Goal: Information Seeking & Learning: Compare options

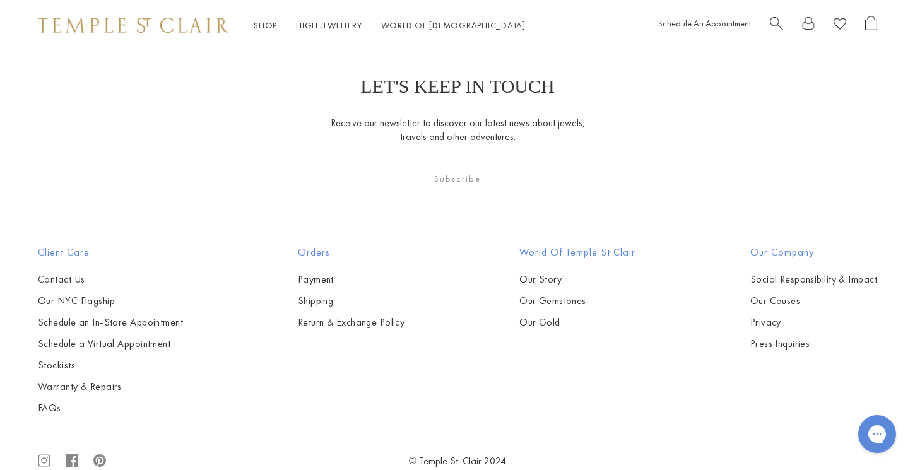
click at [136, 25] on img at bounding box center [133, 25] width 191 height 15
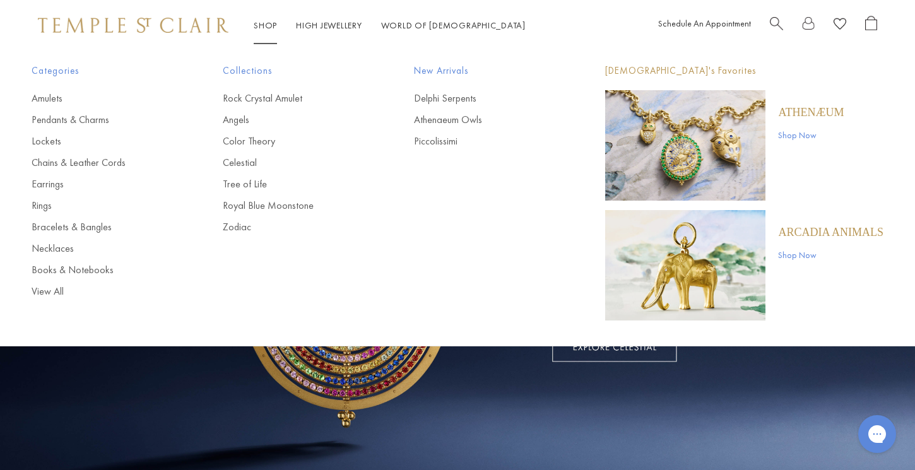
click at [756, 254] on img "Main navigation" at bounding box center [685, 265] width 160 height 110
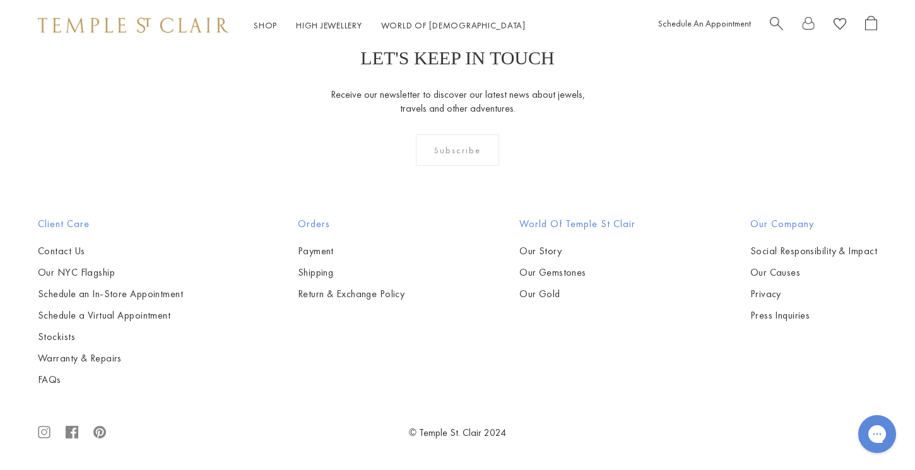
scroll to position [1698, 0]
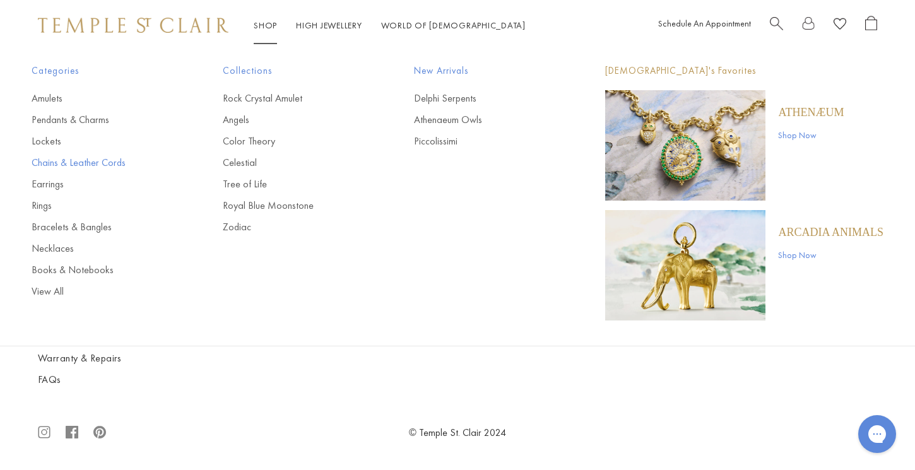
click at [44, 167] on link "Chains & Leather Cords" at bounding box center [102, 163] width 141 height 14
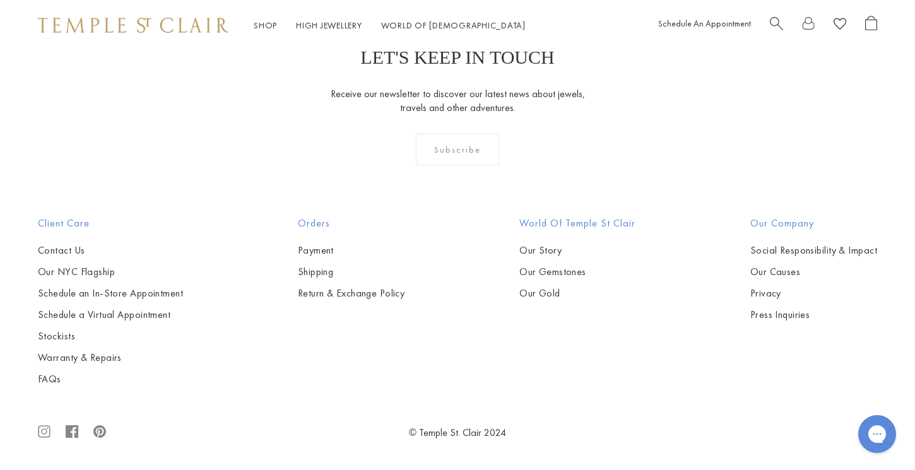
scroll to position [2231, 0]
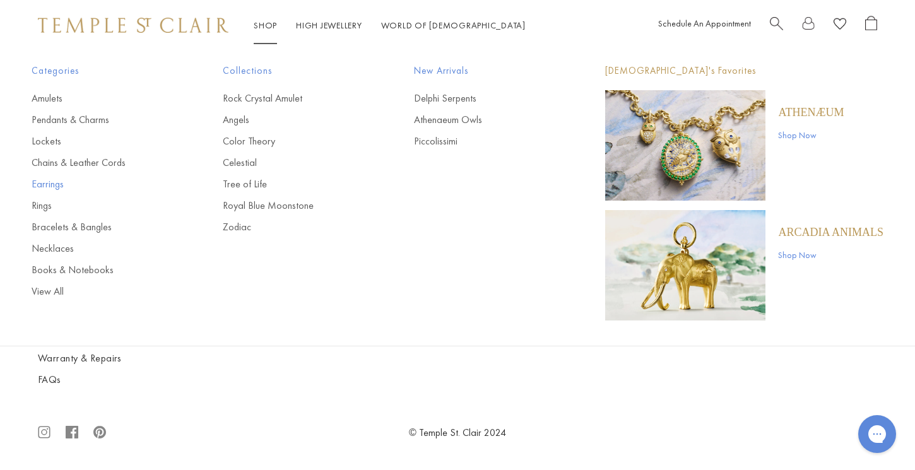
click at [57, 183] on link "Earrings" at bounding box center [102, 184] width 141 height 14
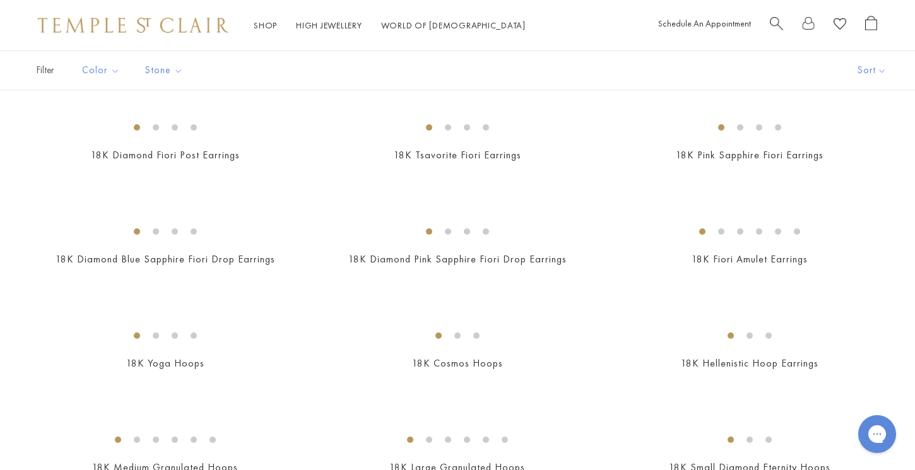
scroll to position [927, 0]
click at [0, 0] on img at bounding box center [0, 0] width 0 height 0
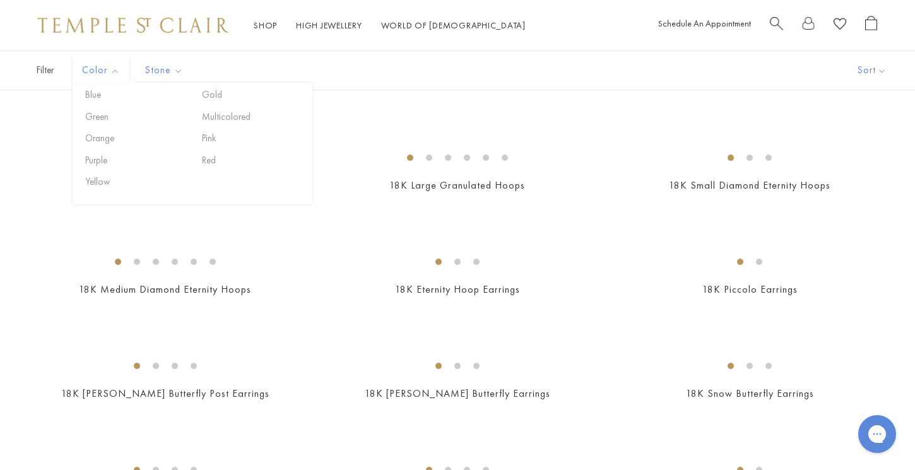
scroll to position [1209, 0]
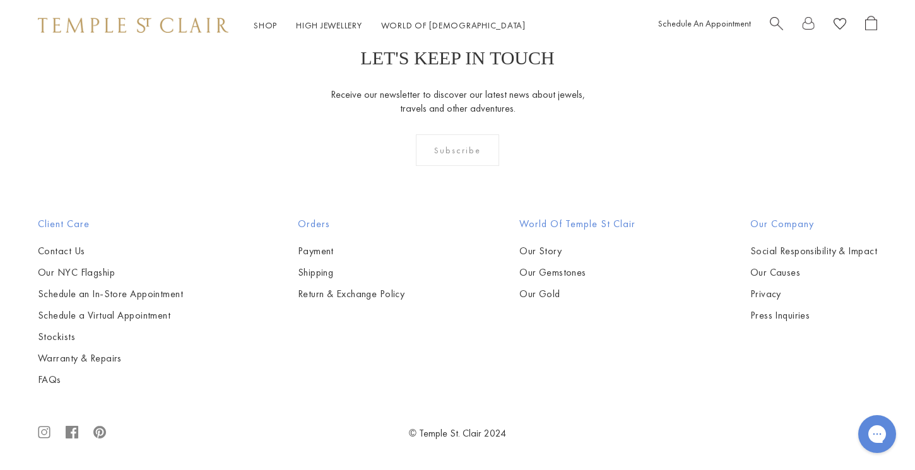
scroll to position [5050, 0]
click at [0, 0] on img at bounding box center [0, 0] width 0 height 0
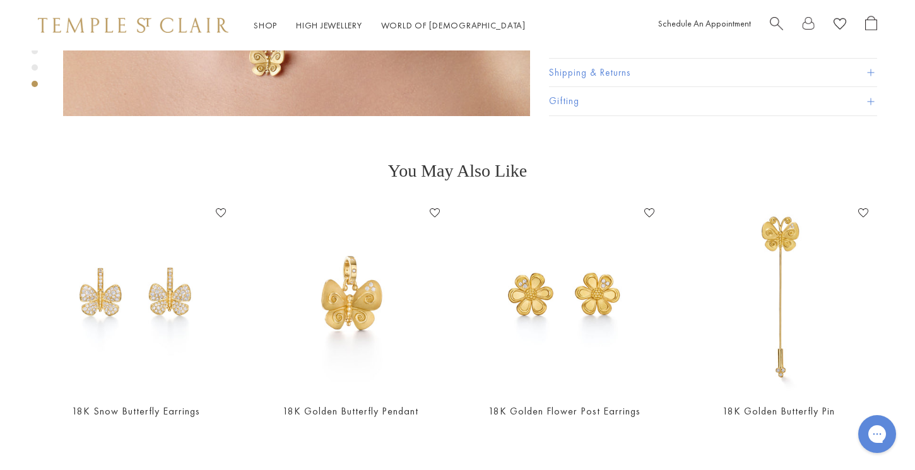
scroll to position [1389, 0]
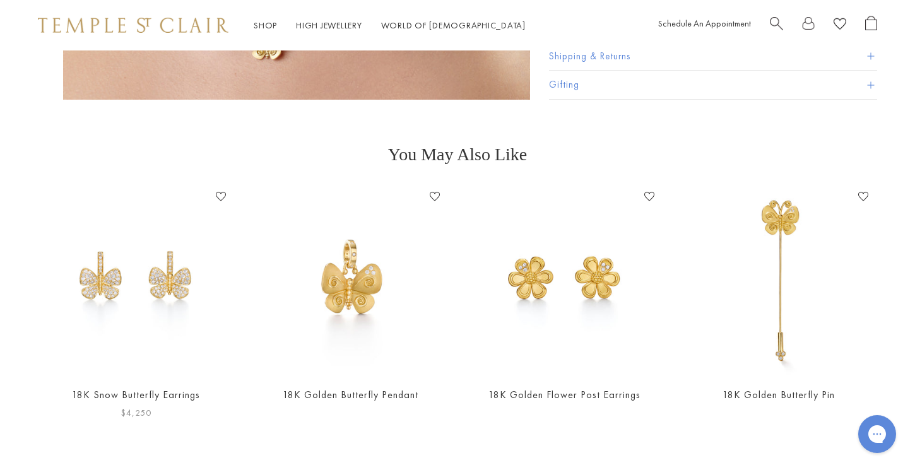
click at [189, 230] on img at bounding box center [136, 281] width 189 height 189
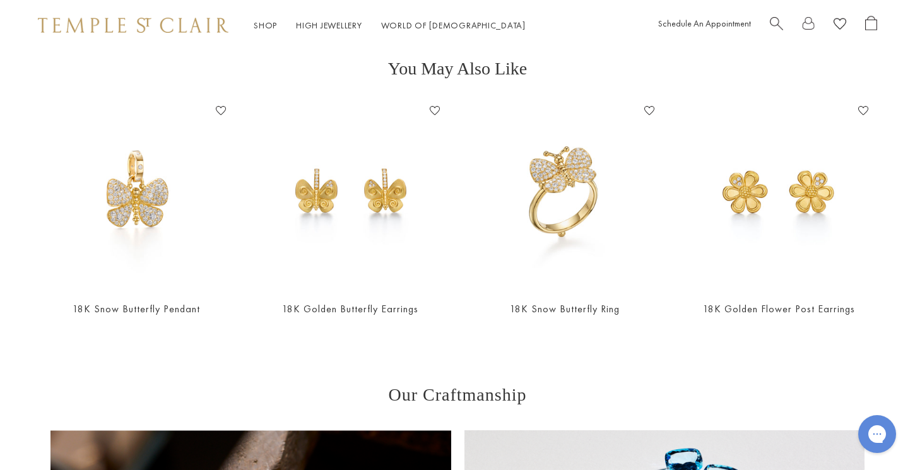
scroll to position [1049, 0]
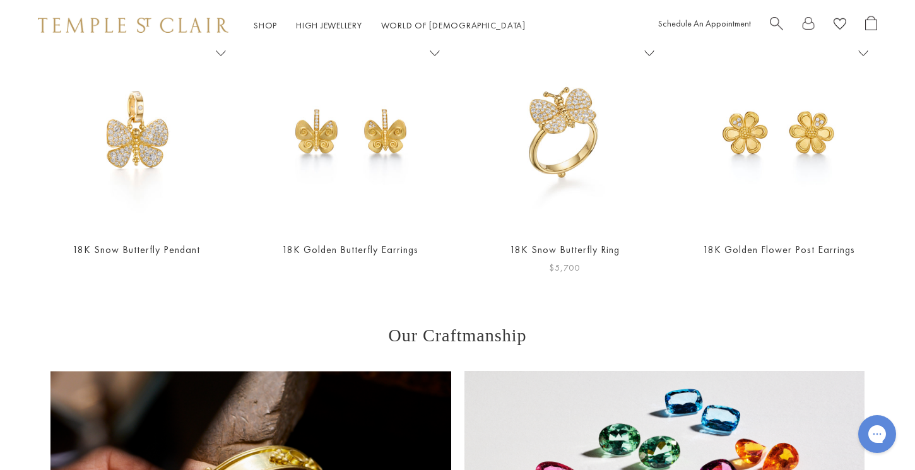
click at [572, 176] on img at bounding box center [564, 136] width 189 height 189
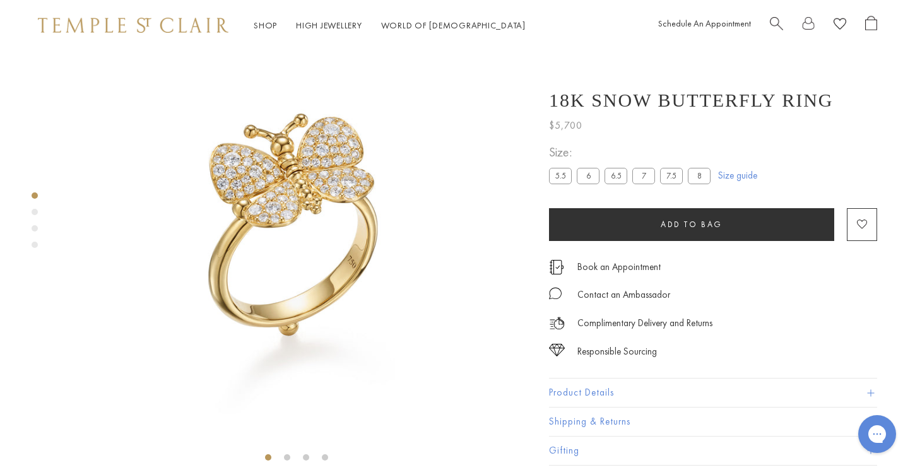
scroll to position [50, 0]
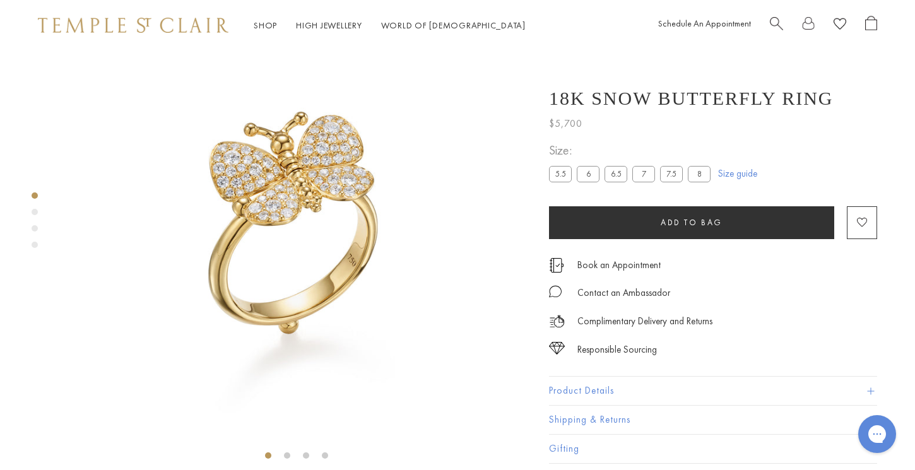
click at [700, 177] on label "8" at bounding box center [699, 175] width 23 height 16
click at [697, 174] on label "8" at bounding box center [699, 175] width 23 height 16
click at [693, 177] on label "8" at bounding box center [699, 175] width 23 height 16
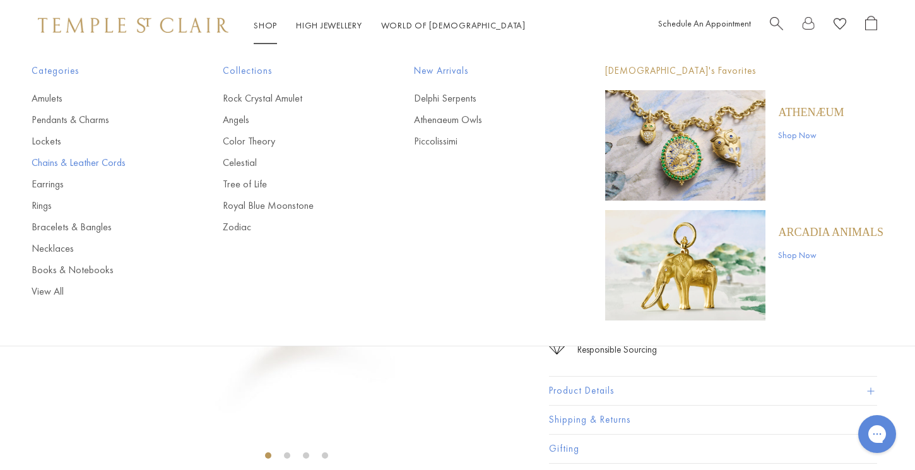
click at [64, 165] on link "Chains & Leather Cords" at bounding box center [102, 163] width 141 height 14
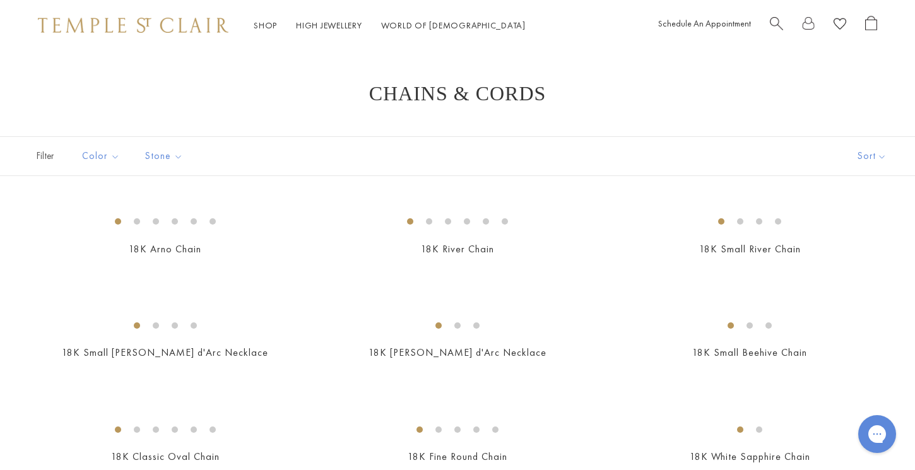
scroll to position [16, 0]
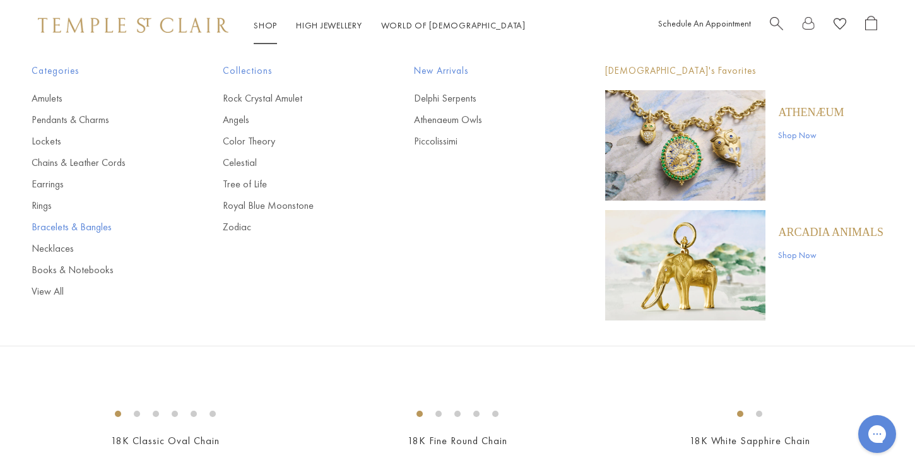
click at [58, 230] on link "Bracelets & Bangles" at bounding box center [102, 227] width 141 height 14
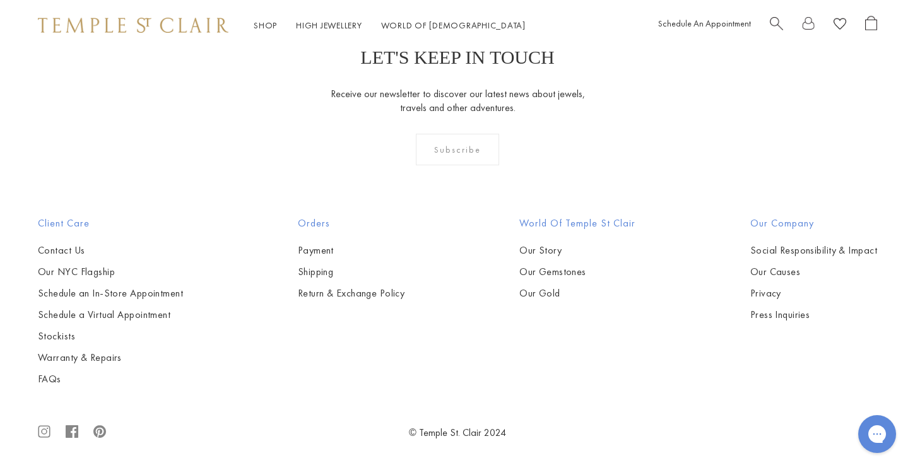
scroll to position [3893, 0]
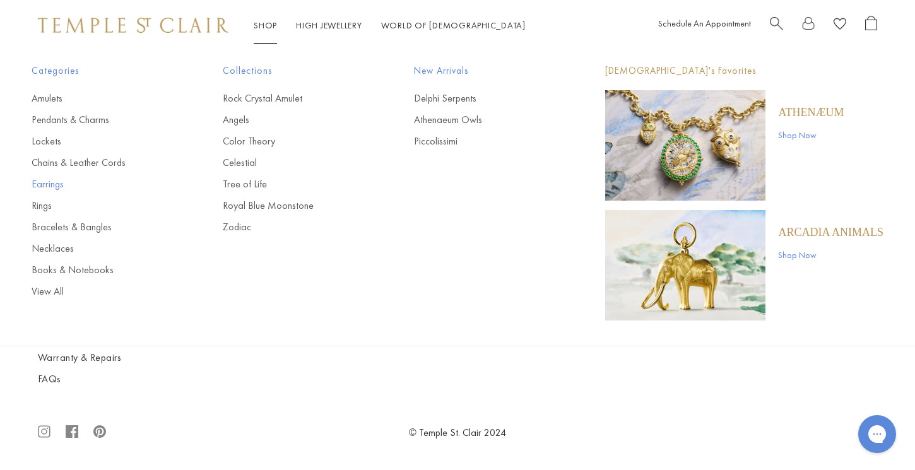
click at [55, 179] on link "Earrings" at bounding box center [102, 184] width 141 height 14
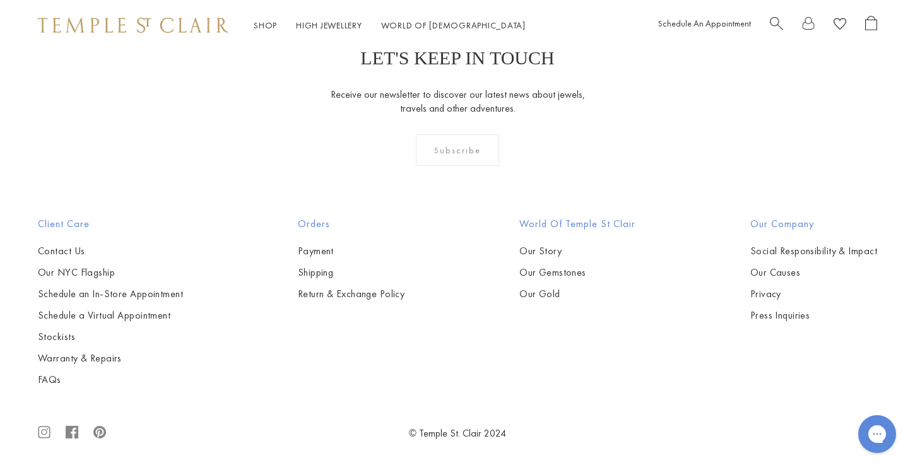
scroll to position [4669, 0]
click at [0, 0] on img at bounding box center [0, 0] width 0 height 0
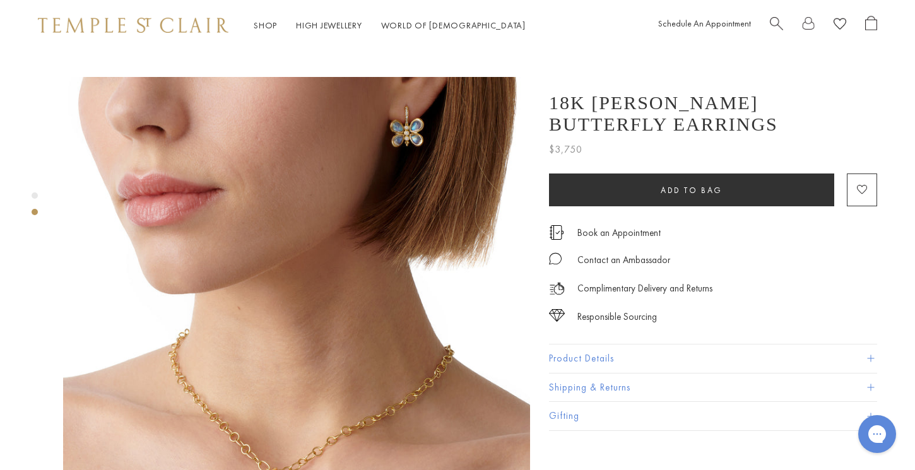
scroll to position [486, 3]
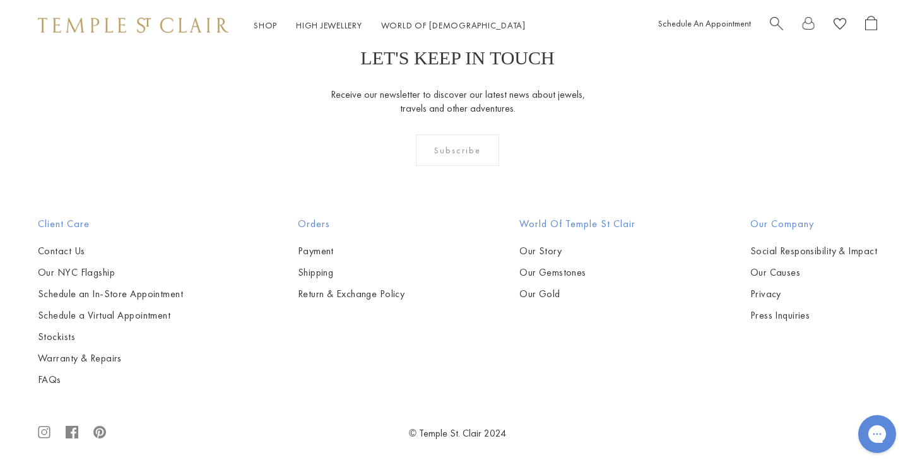
scroll to position [5688, 0]
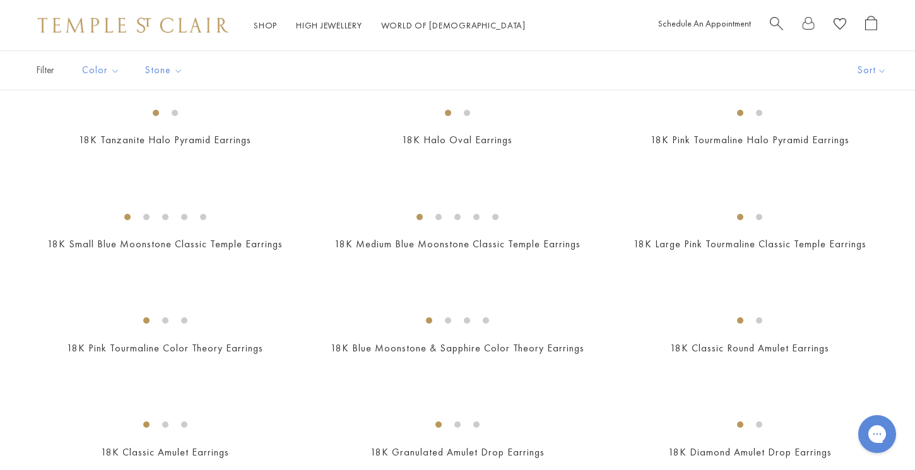
scroll to position [421, 0]
click at [0, 0] on img at bounding box center [0, 0] width 0 height 0
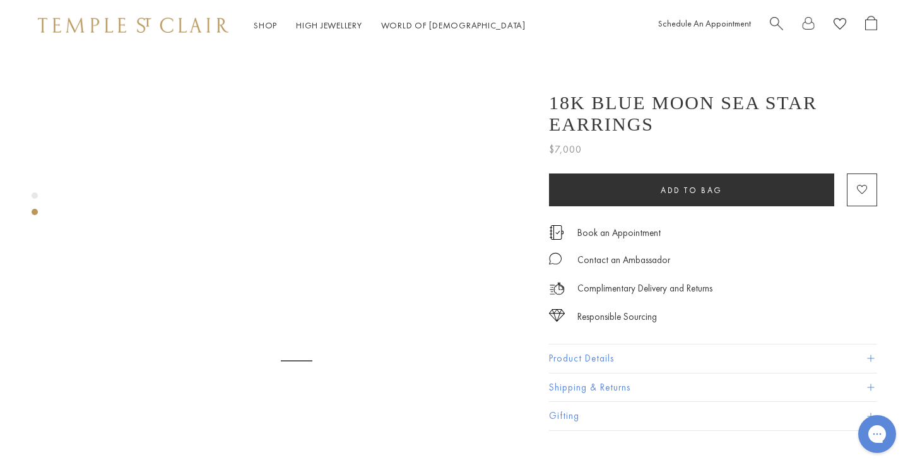
scroll to position [409, 0]
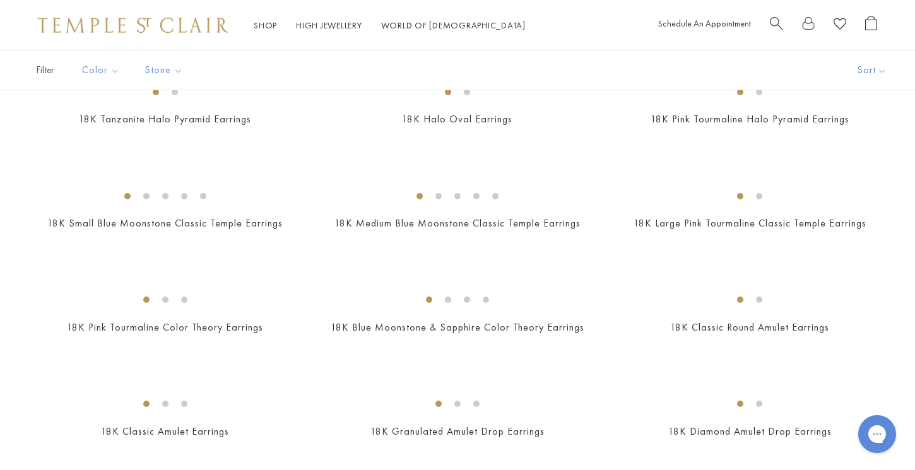
scroll to position [444, 0]
click at [0, 0] on img at bounding box center [0, 0] width 0 height 0
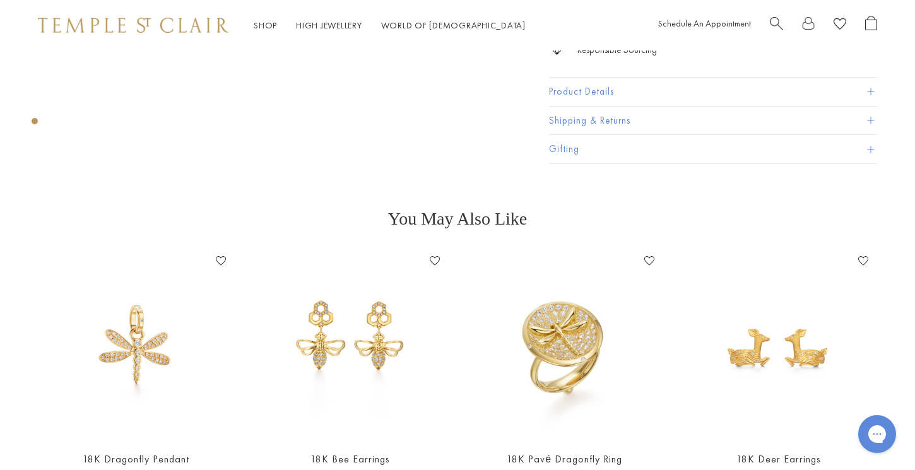
scroll to position [380, 0]
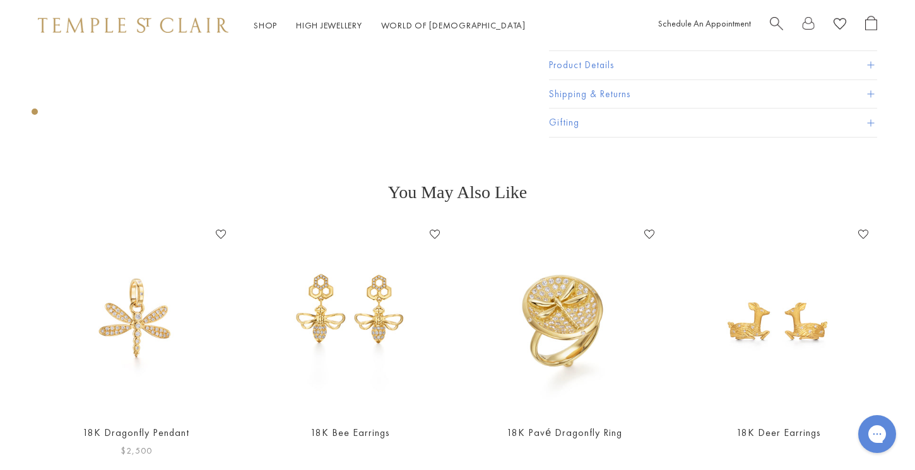
click at [158, 302] on img at bounding box center [136, 319] width 189 height 189
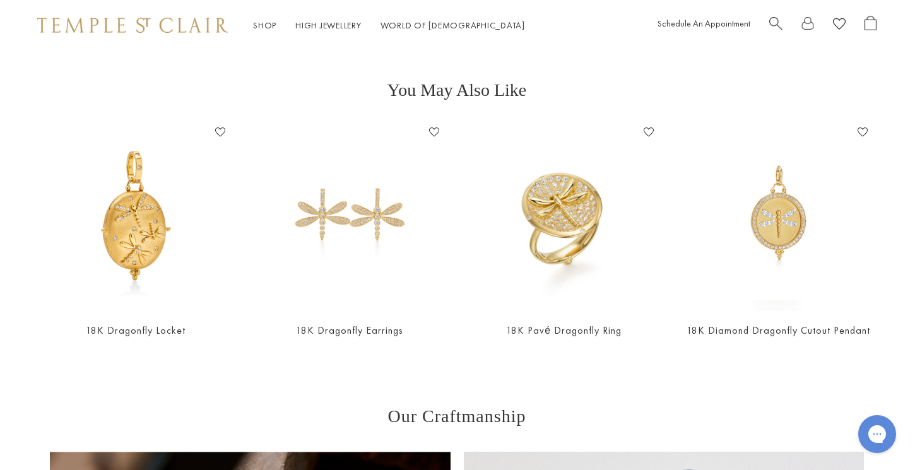
scroll to position [485, 1]
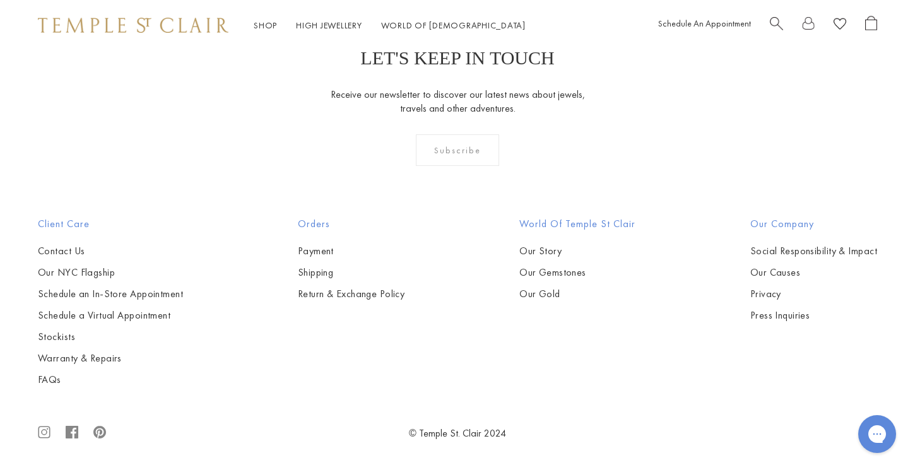
scroll to position [1786, 0]
click at [0, 0] on img at bounding box center [0, 0] width 0 height 0
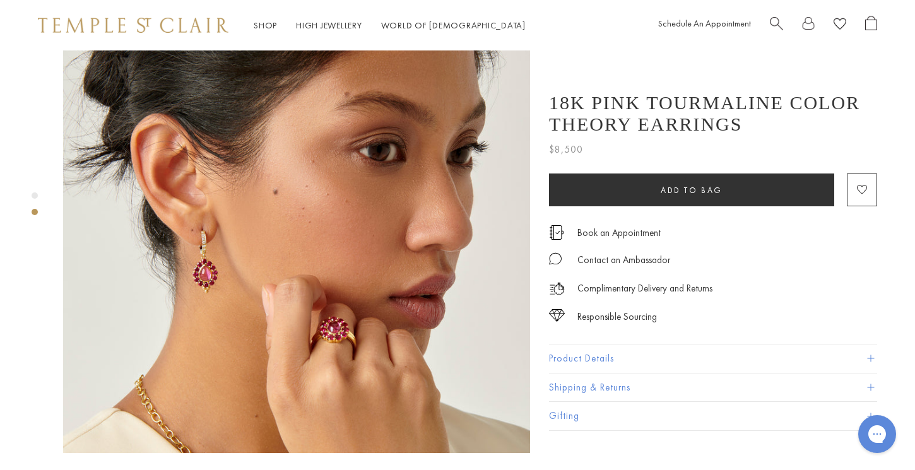
scroll to position [556, 0]
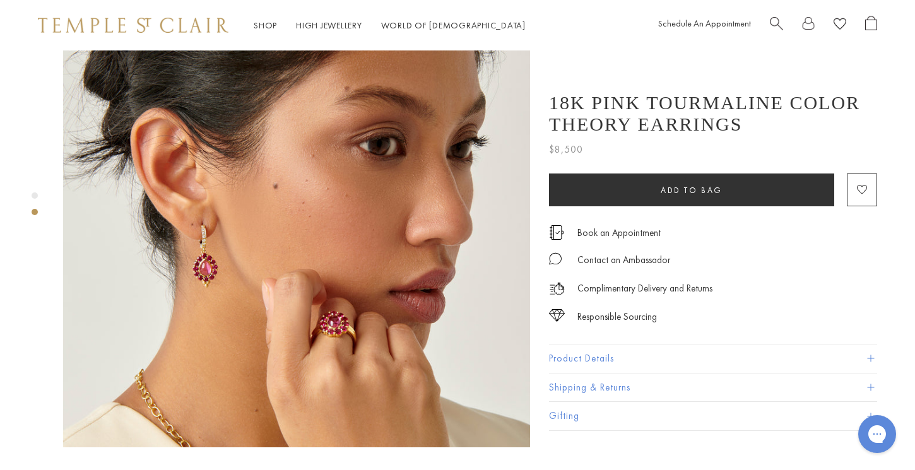
click at [195, 258] on img at bounding box center [296, 213] width 467 height 467
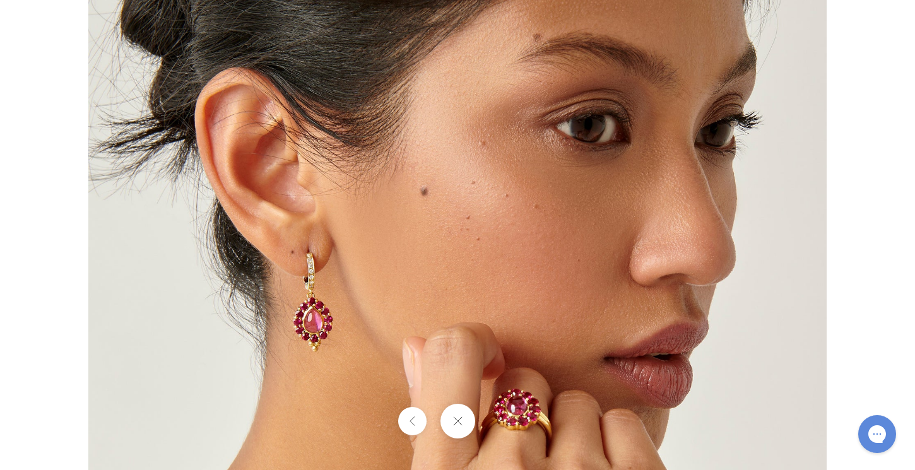
click at [327, 247] on img at bounding box center [457, 235] width 738 height 738
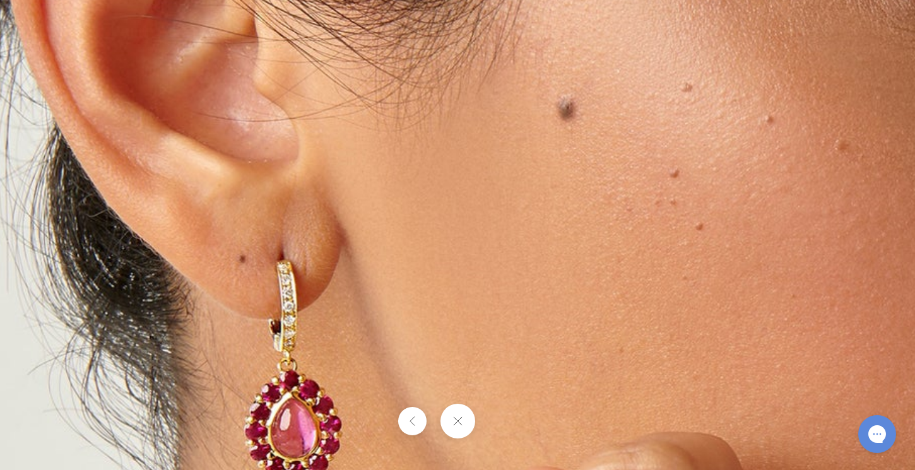
click at [327, 247] on img at bounding box center [648, 217] width 1817 height 1817
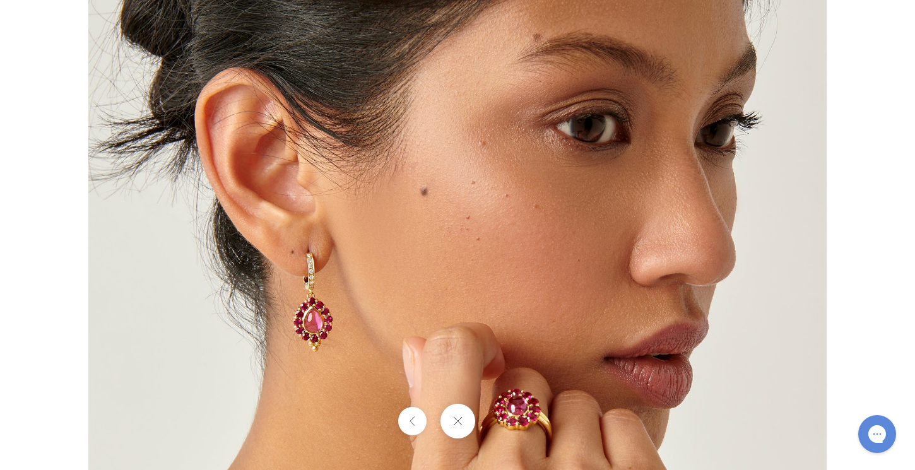
click at [864, 124] on div at bounding box center [457, 235] width 915 height 470
click at [884, 326] on div at bounding box center [457, 235] width 915 height 470
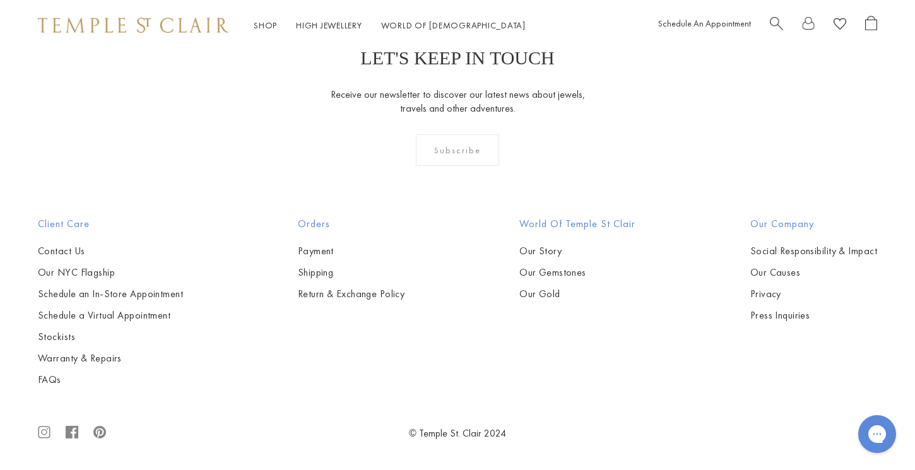
scroll to position [3918, 0]
click at [0, 0] on img at bounding box center [0, 0] width 0 height 0
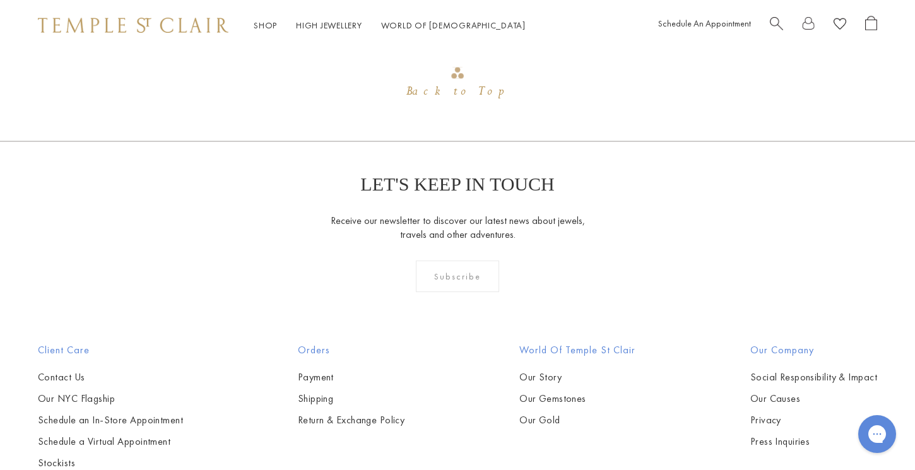
scroll to position [1794, 0]
